Goal: Task Accomplishment & Management: Manage account settings

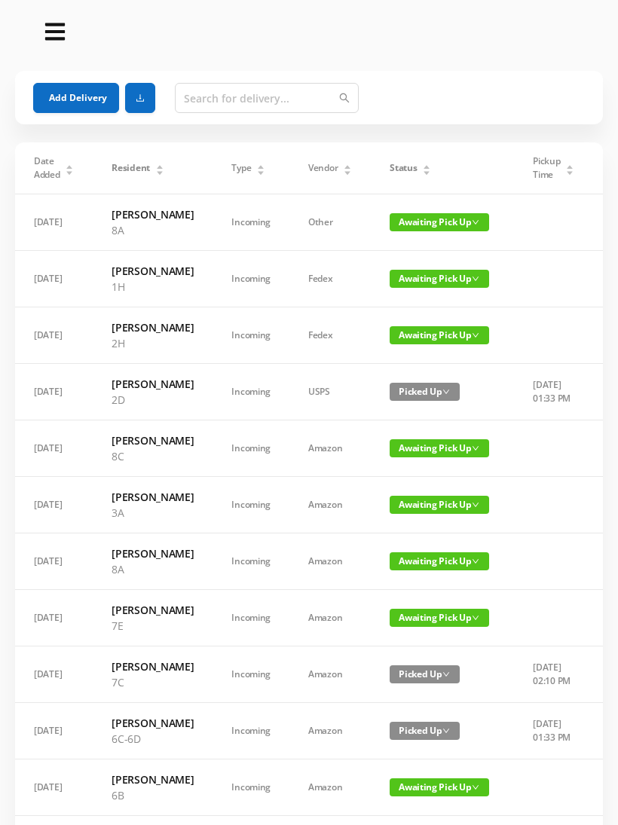
click at [423, 172] on icon "icon: caret-down" at bounding box center [426, 173] width 6 height 4
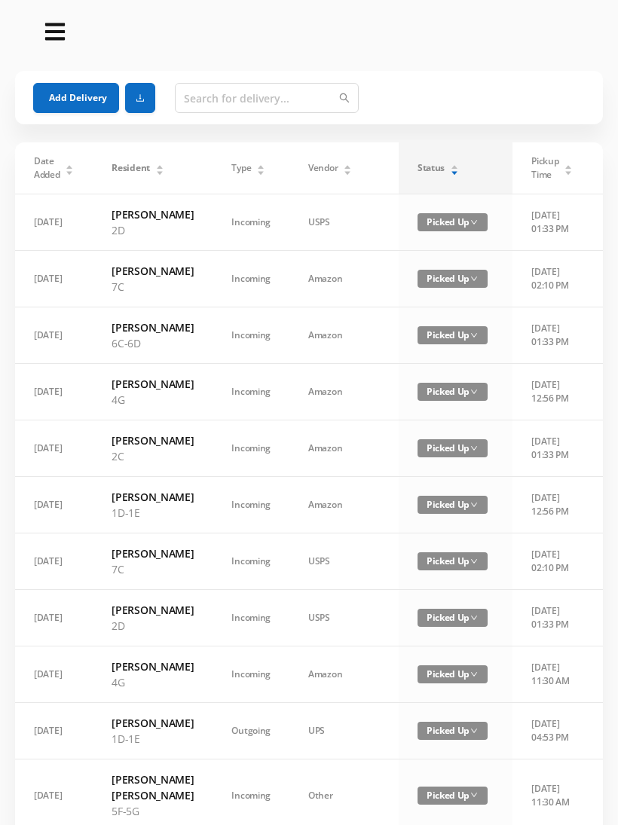
click at [450, 174] on icon "icon: caret-down" at bounding box center [454, 173] width 8 height 8
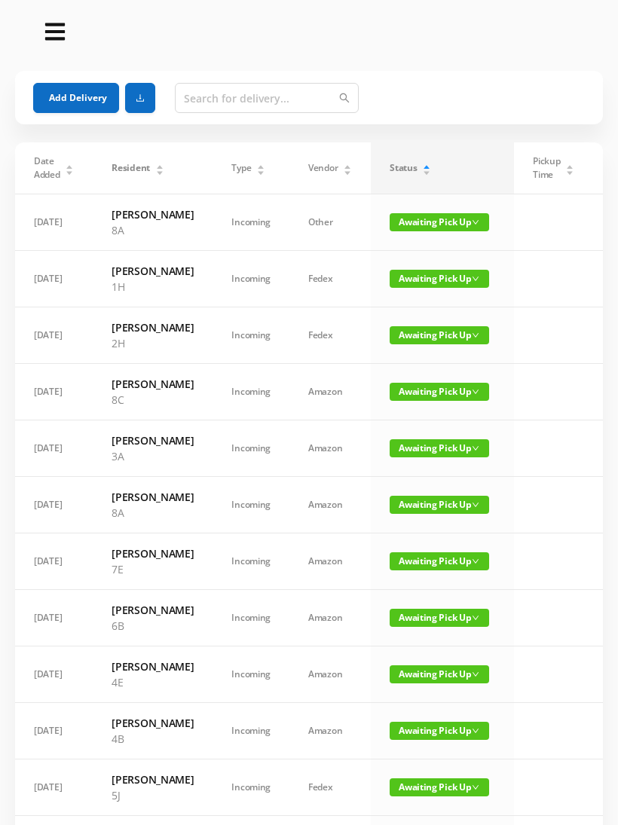
click at [416, 224] on span "Awaiting Pick Up" at bounding box center [438, 222] width 99 height 18
click at [422, 230] on span "Awaiting Pick Up" at bounding box center [438, 222] width 99 height 18
click at [426, 231] on span "Awaiting Pick Up" at bounding box center [438, 222] width 99 height 18
click at [419, 289] on link "Picked Up" at bounding box center [423, 283] width 98 height 24
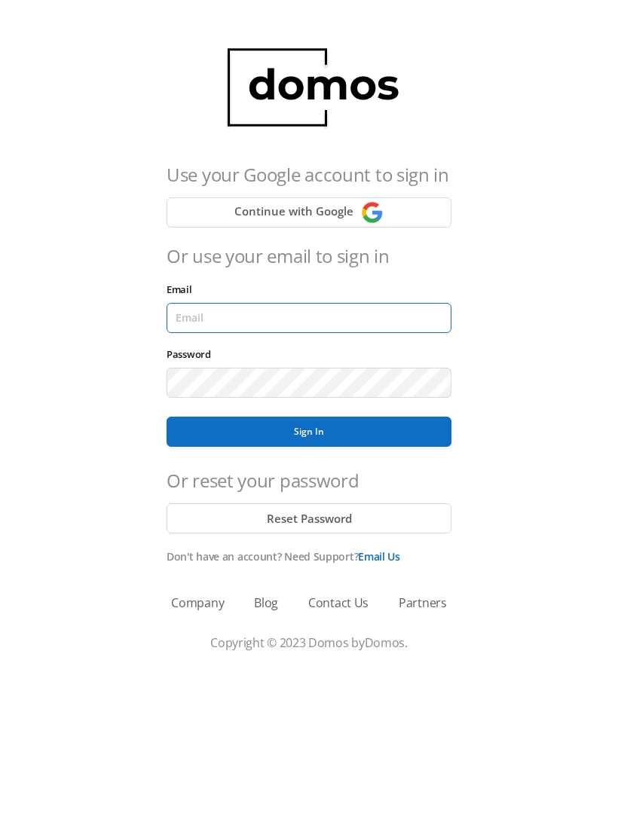
type input "lobby130eightavenue@gmail.com"
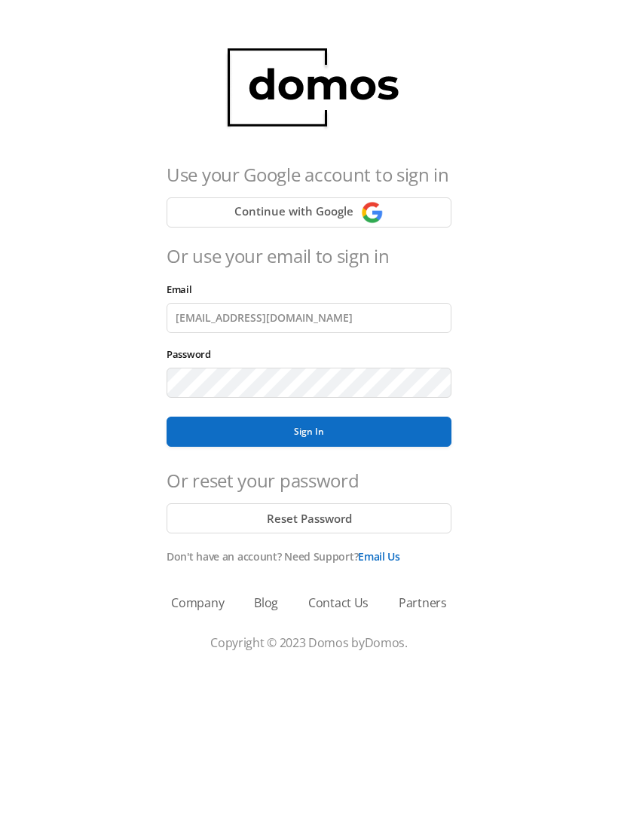
click at [309, 432] on button "Sign In" at bounding box center [308, 431] width 285 height 30
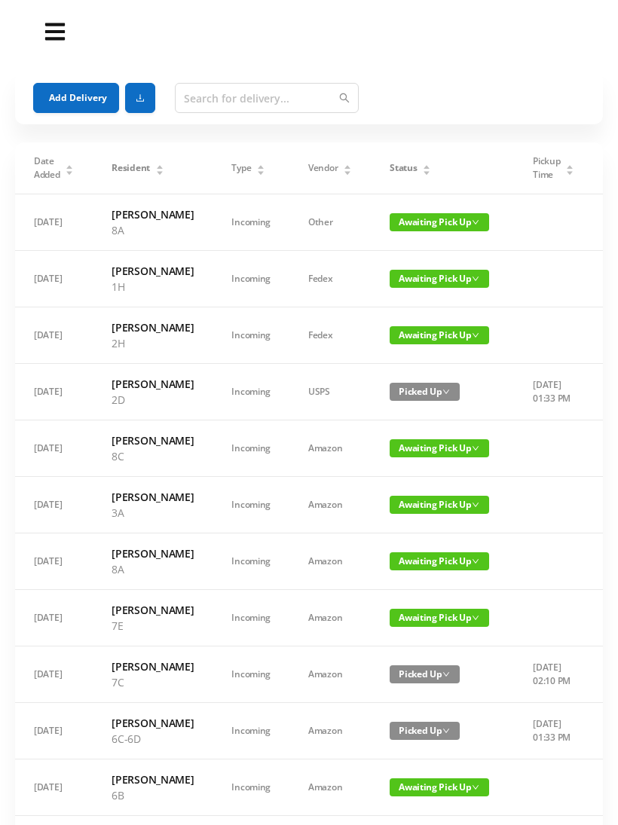
click at [420, 228] on span "Awaiting Pick Up" at bounding box center [438, 222] width 99 height 18
click at [420, 294] on link "Picked Up" at bounding box center [425, 283] width 98 height 24
click at [409, 570] on span "Awaiting Pick Up" at bounding box center [438, 561] width 99 height 18
click at [408, 712] on link "Picked Up" at bounding box center [425, 701] width 98 height 24
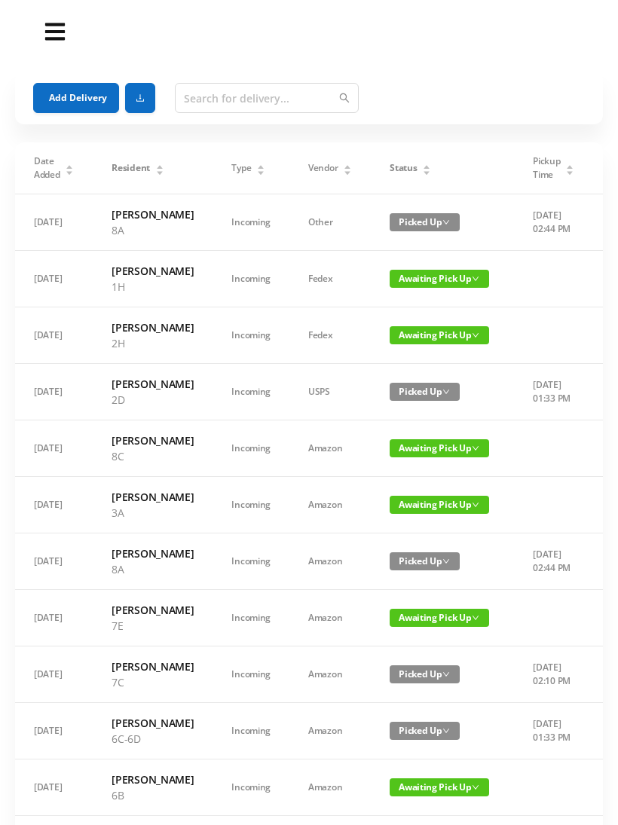
click at [400, 167] on span "Status" at bounding box center [402, 168] width 27 height 14
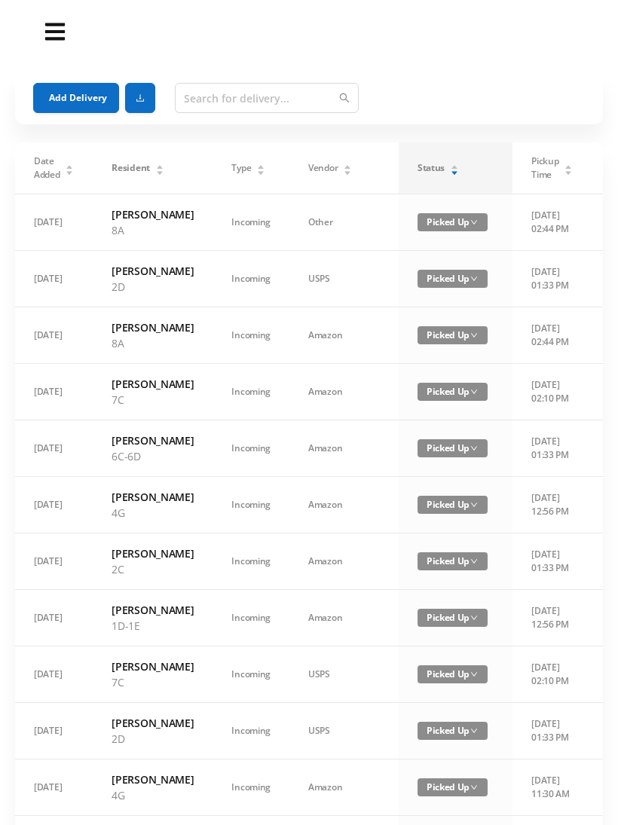
click at [417, 164] on div "Status" at bounding box center [437, 168] width 41 height 14
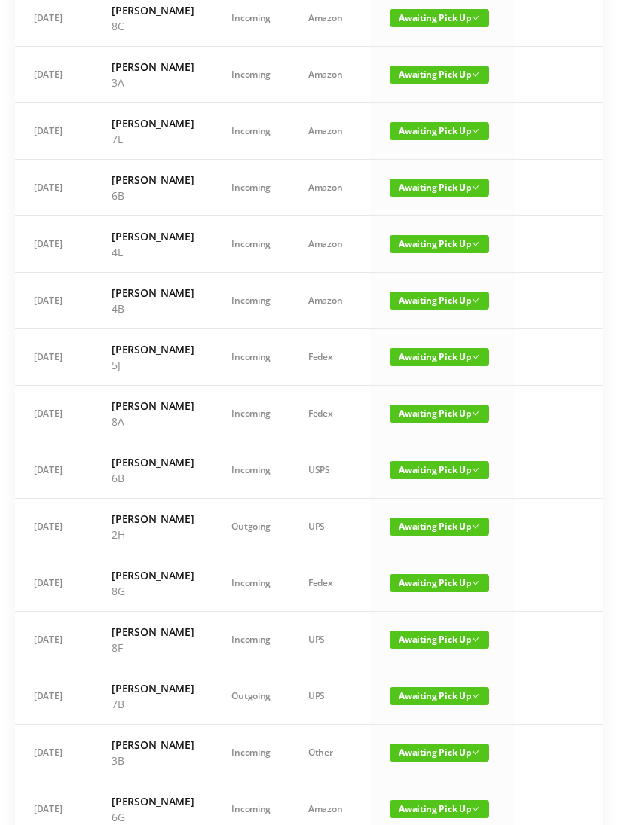
scroll to position [318, 0]
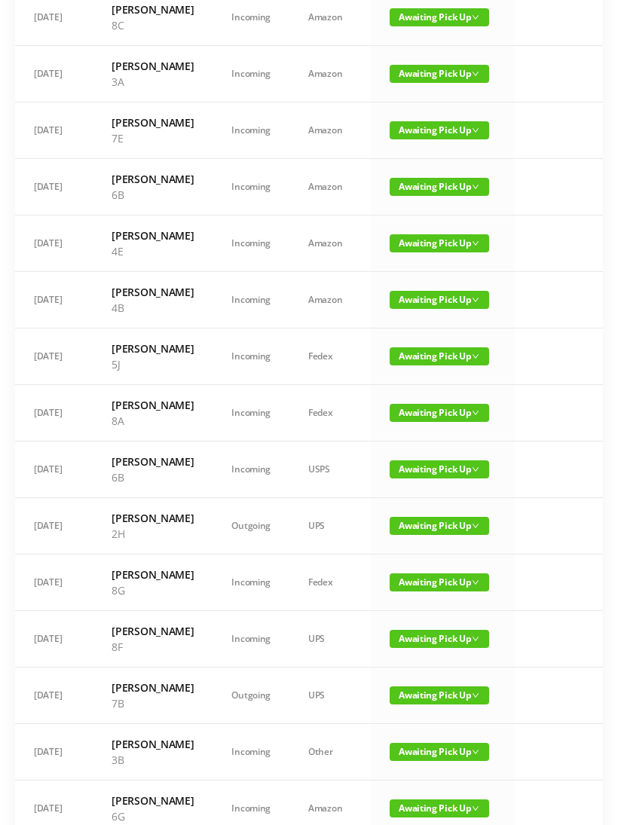
click at [420, 422] on span "Awaiting Pick Up" at bounding box center [438, 413] width 99 height 18
click at [417, 561] on link "Picked Up" at bounding box center [423, 569] width 98 height 24
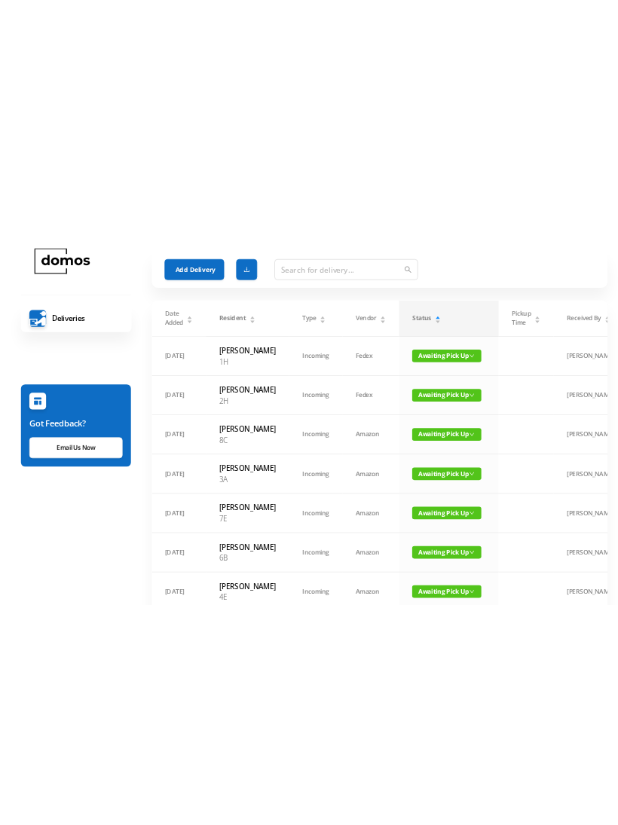
scroll to position [0, 0]
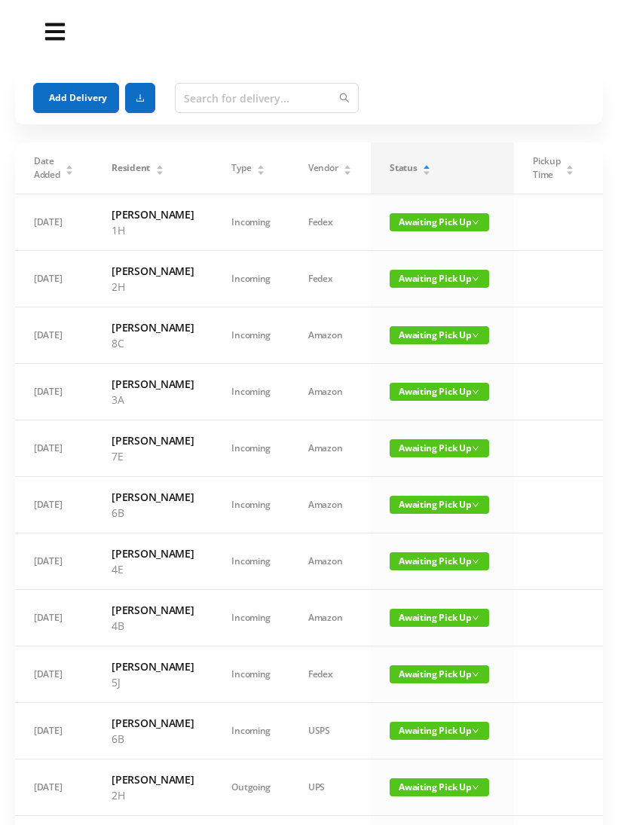
click at [432, 344] on span "Awaiting Pick Up" at bounding box center [438, 335] width 99 height 18
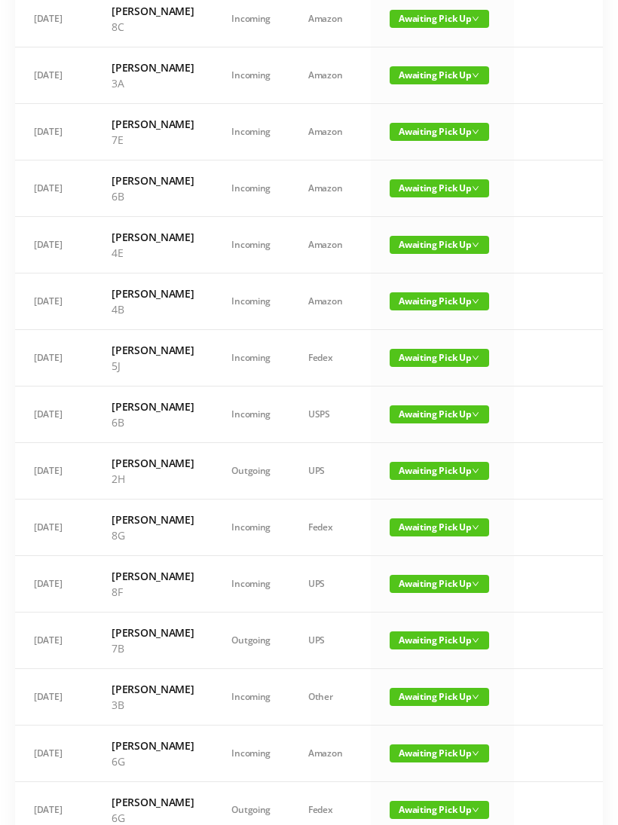
scroll to position [316, 0]
click at [435, 536] on span "Awaiting Pick Up" at bounding box center [438, 527] width 99 height 18
click at [424, 707] on link "Picked Up" at bounding box center [423, 699] width 98 height 24
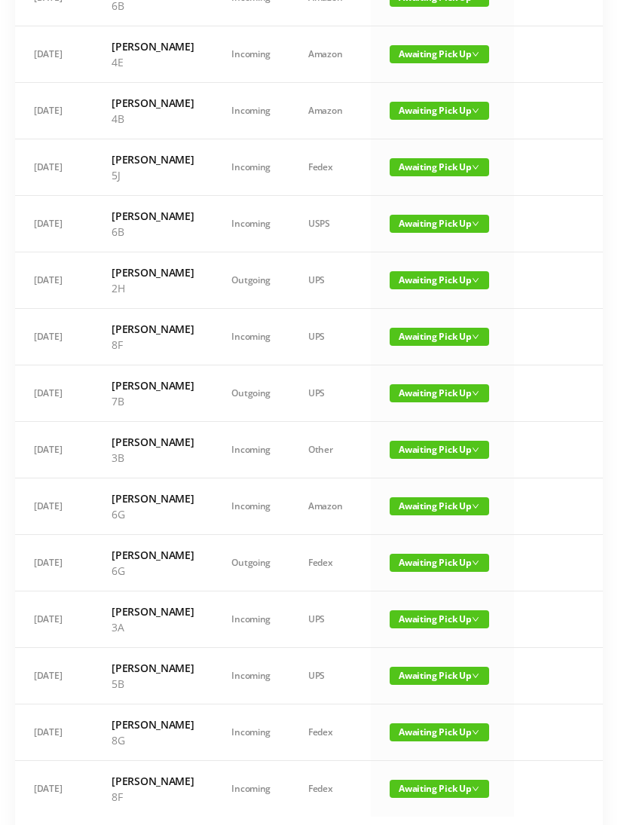
scroll to position [507, 0]
click at [435, 515] on span "Awaiting Pick Up" at bounding box center [438, 506] width 99 height 18
click at [426, 733] on link "Picked Up" at bounding box center [423, 725] width 98 height 24
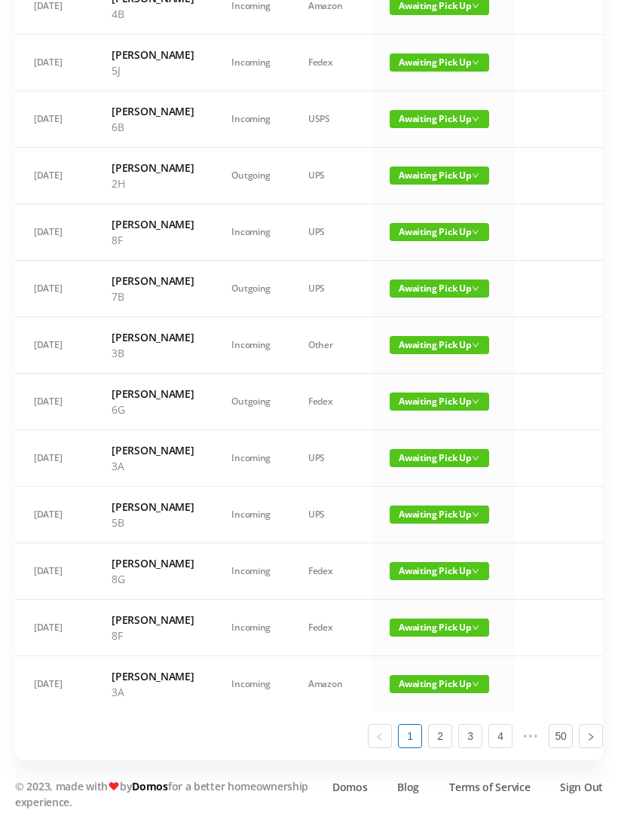
scroll to position [679, 0]
click at [427, 580] on span "Awaiting Pick Up" at bounding box center [438, 571] width 99 height 18
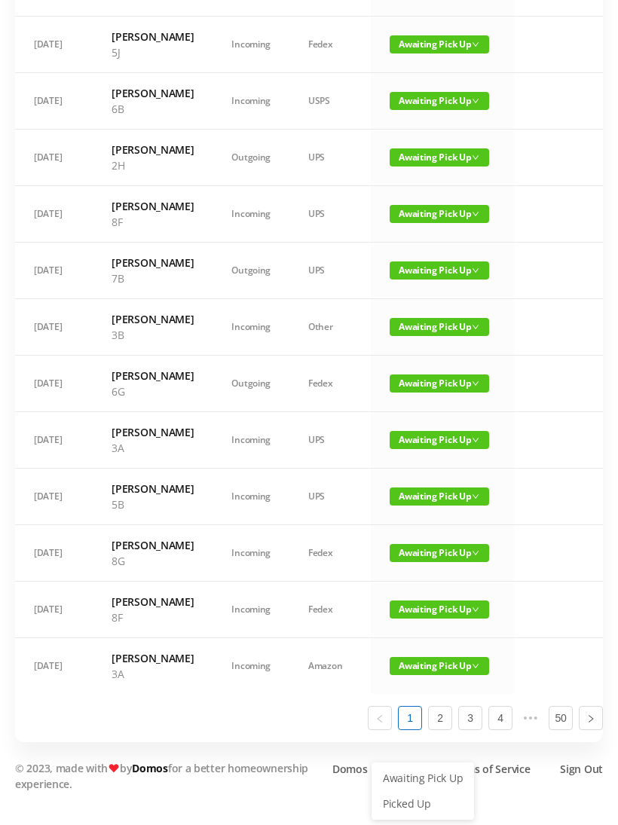
click at [421, 792] on link "Picked Up" at bounding box center [423, 804] width 98 height 24
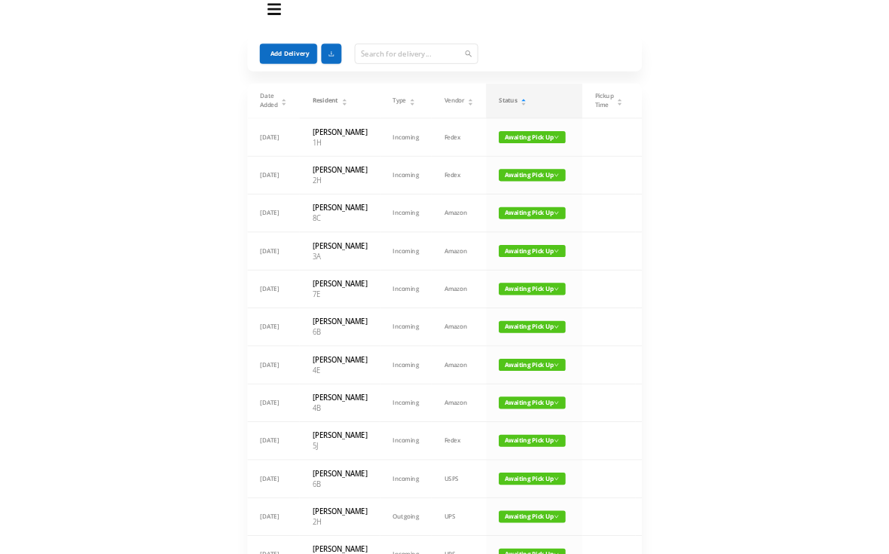
scroll to position [0, 0]
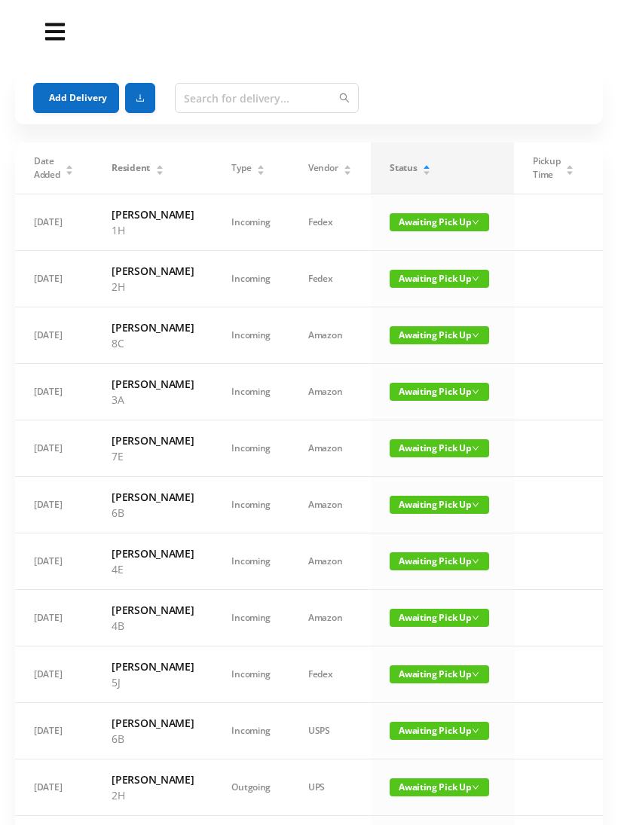
click at [78, 107] on button "Add Delivery" at bounding box center [76, 98] width 86 height 30
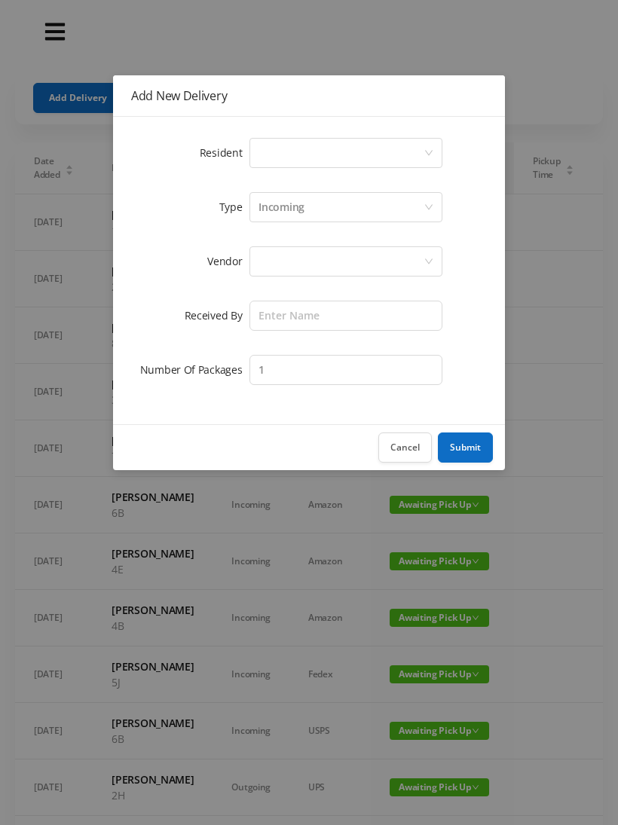
click at [271, 160] on div "Select a person" at bounding box center [340, 153] width 165 height 29
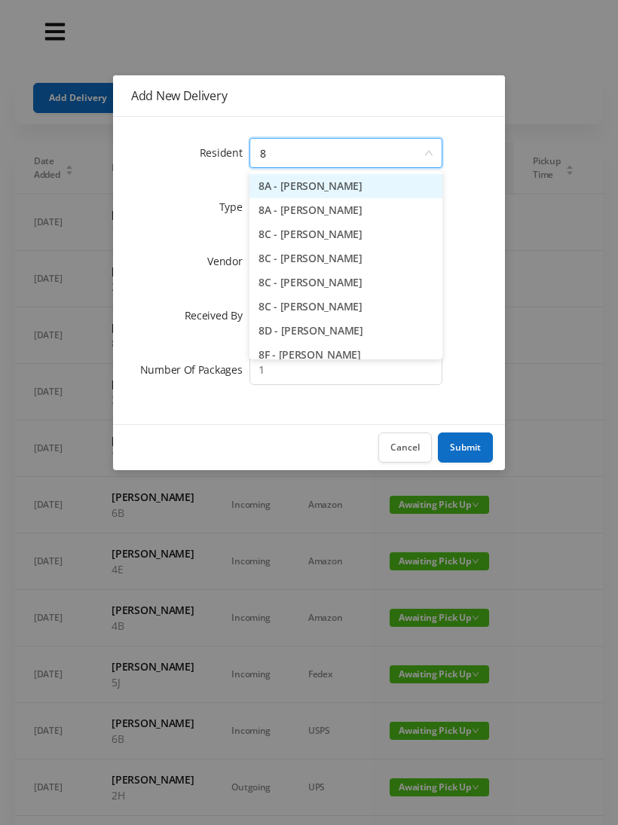
type input "8d"
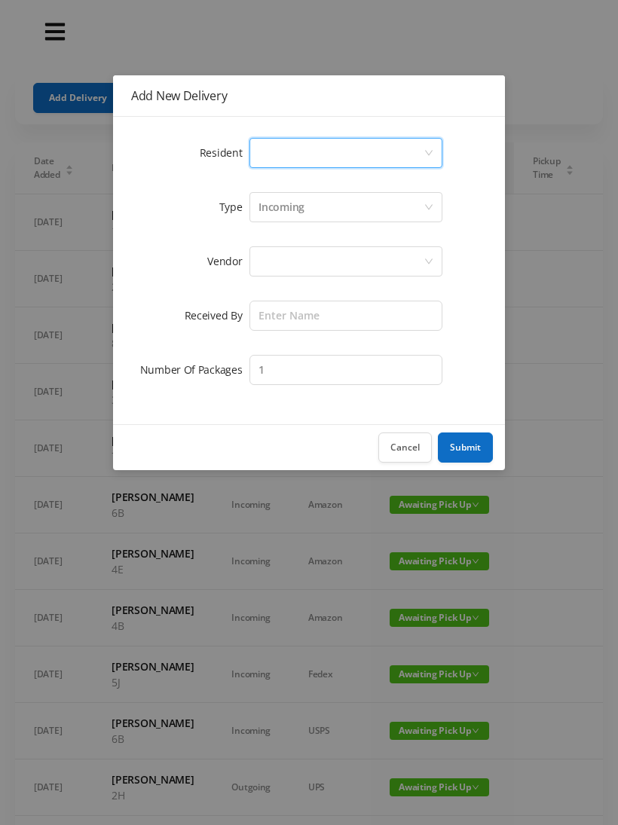
click at [564, 359] on div "Add New Delivery Resident Select a person Type Incoming Vendor Received By Numb…" at bounding box center [309, 412] width 618 height 825
click at [406, 447] on button "Cancel" at bounding box center [404, 447] width 53 height 30
